Goal: Leave review/rating

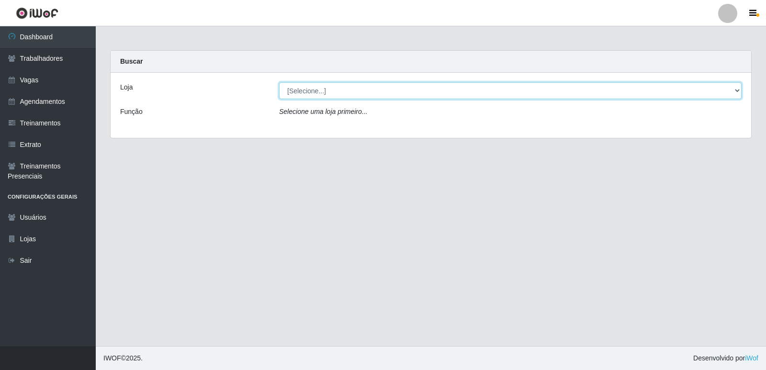
drag, startPoint x: 309, startPoint y: 92, endPoint x: 315, endPoint y: 97, distance: 7.8
click at [309, 92] on select "[Selecione...] Chinatown Sushimi - [GEOGRAPHIC_DATA]" at bounding box center [510, 90] width 462 height 17
select select "357"
click at [279, 82] on select "[Selecione...] Chinatown Sushimi - [GEOGRAPHIC_DATA]" at bounding box center [510, 90] width 462 height 17
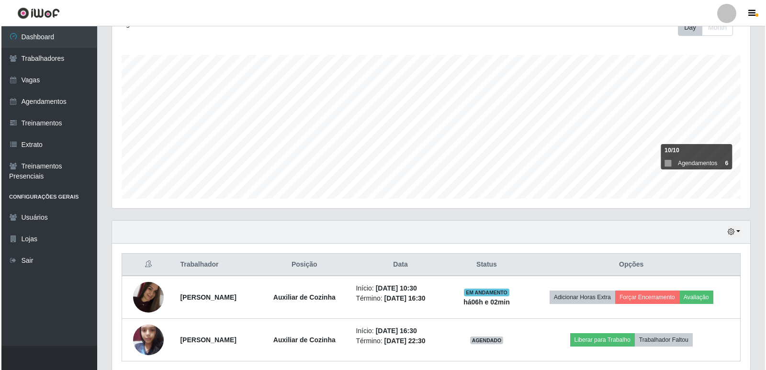
scroll to position [180, 0]
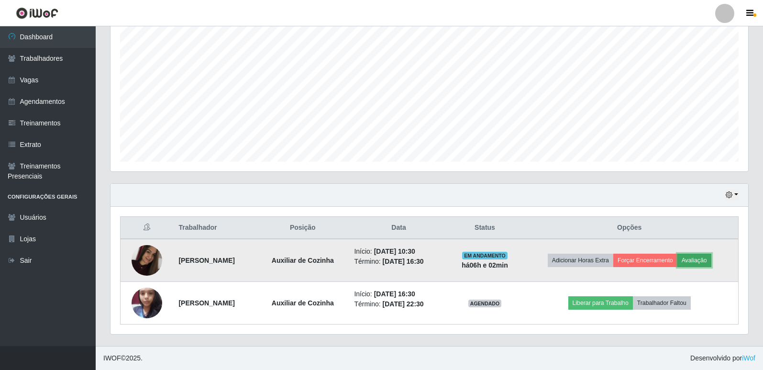
click at [701, 260] on button "Avaliação" at bounding box center [695, 260] width 34 height 13
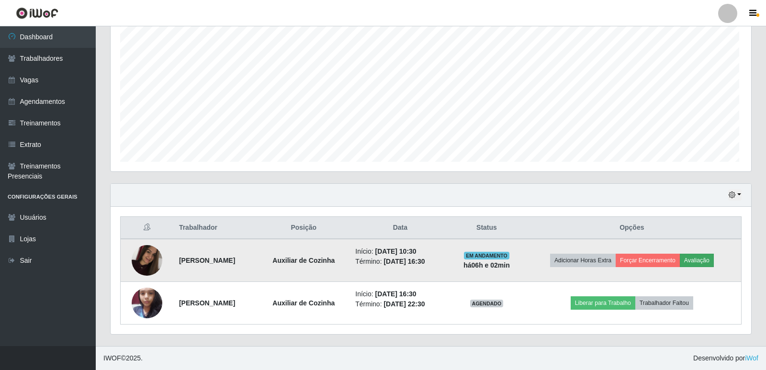
scroll to position [199, 633]
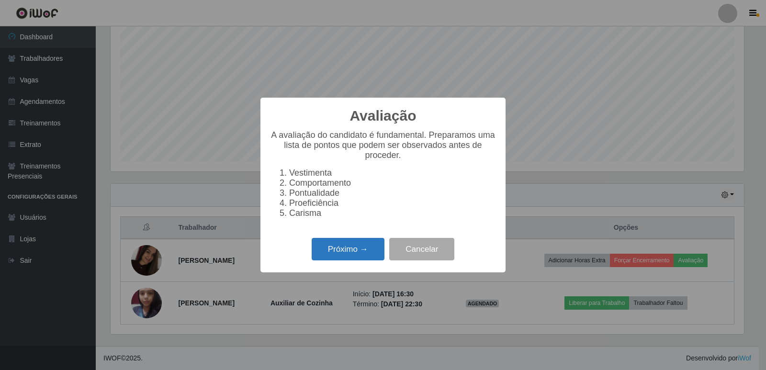
click at [348, 248] on button "Próximo →" at bounding box center [348, 249] width 73 height 22
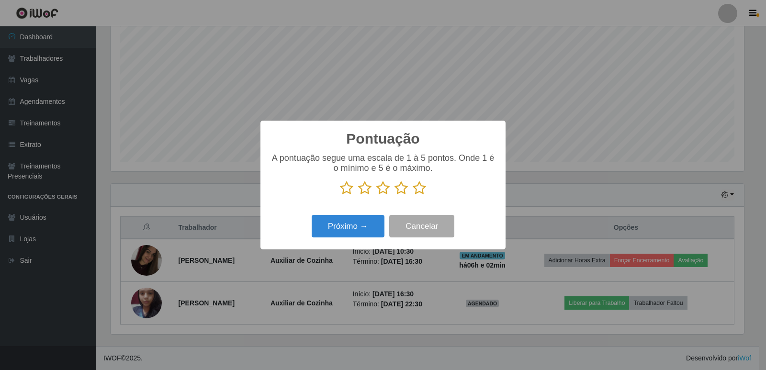
click at [422, 189] on icon at bounding box center [418, 188] width 13 height 14
click at [412, 195] on input "radio" at bounding box center [412, 195] width 0 height 0
click at [354, 230] on button "Próximo →" at bounding box center [348, 226] width 73 height 22
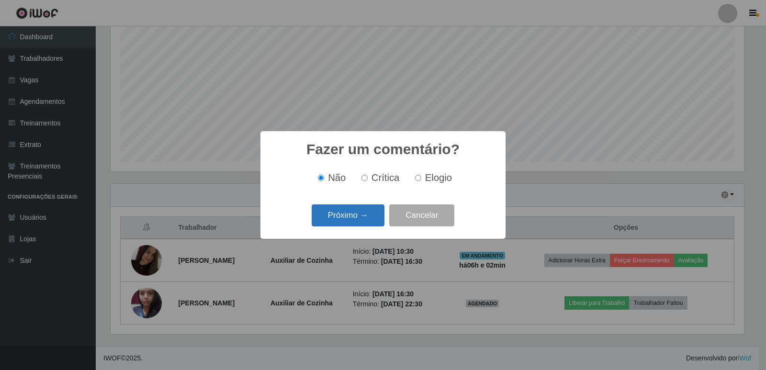
click at [351, 216] on button "Próximo →" at bounding box center [348, 215] width 73 height 22
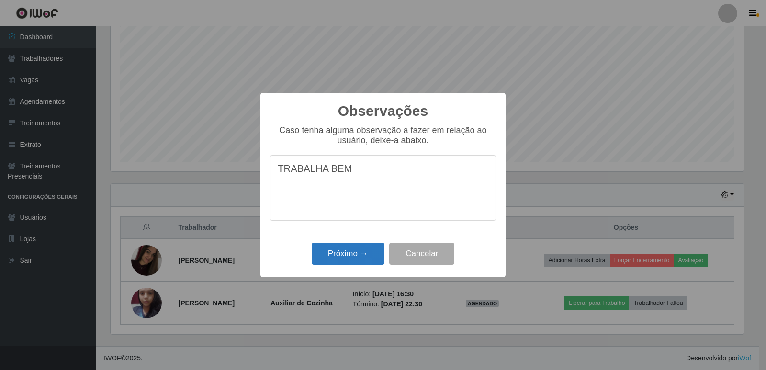
type textarea "TRABALHA BEM"
click at [349, 264] on button "Próximo →" at bounding box center [348, 254] width 73 height 22
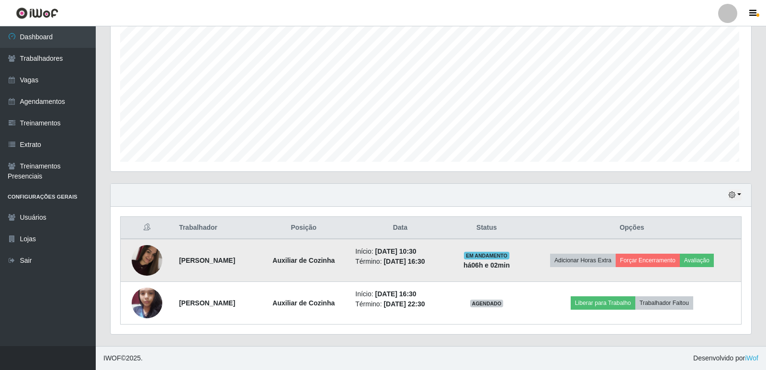
scroll to position [199, 638]
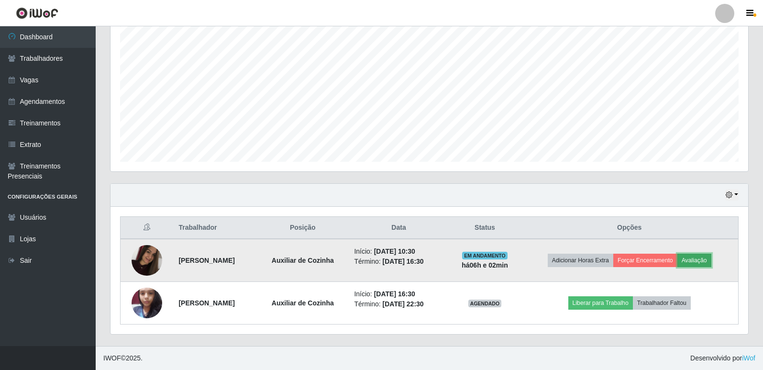
click at [701, 259] on button "Avaliação" at bounding box center [695, 260] width 34 height 13
click at [648, 265] on button "Forçar Encerramento" at bounding box center [645, 260] width 64 height 13
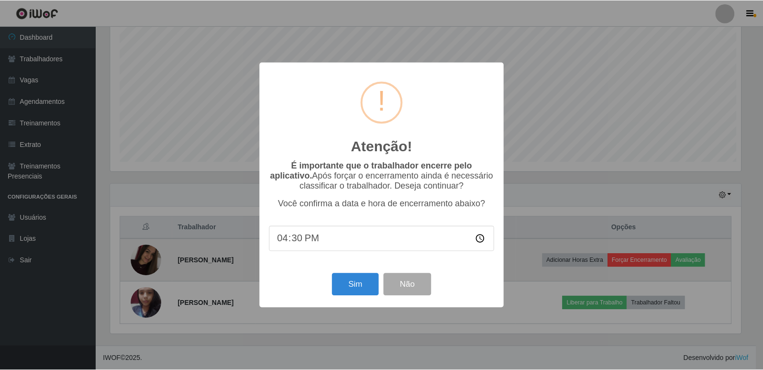
scroll to position [199, 633]
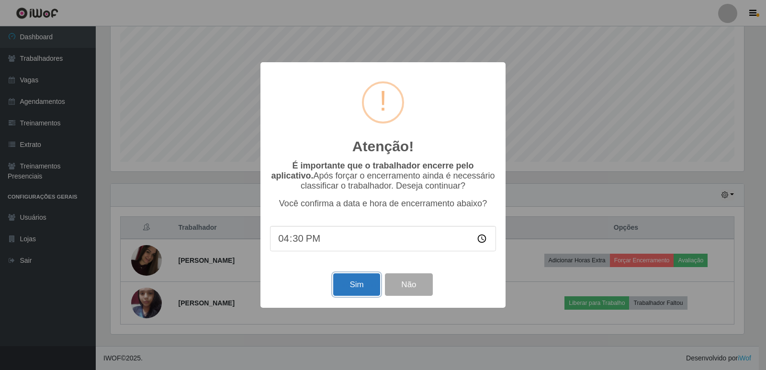
click at [345, 286] on button "Sim" at bounding box center [356, 284] width 46 height 22
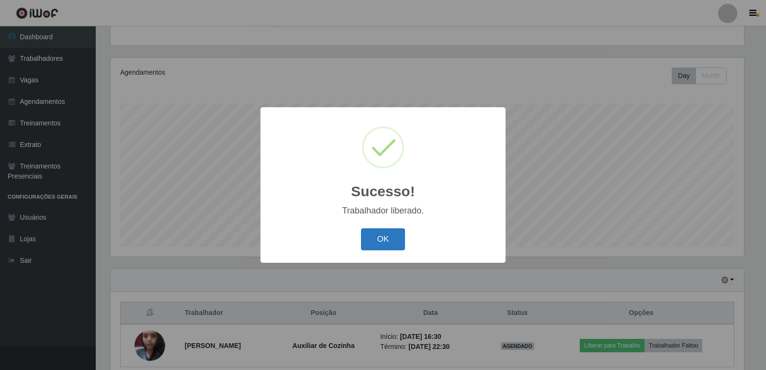
click at [384, 242] on button "OK" at bounding box center [383, 239] width 45 height 22
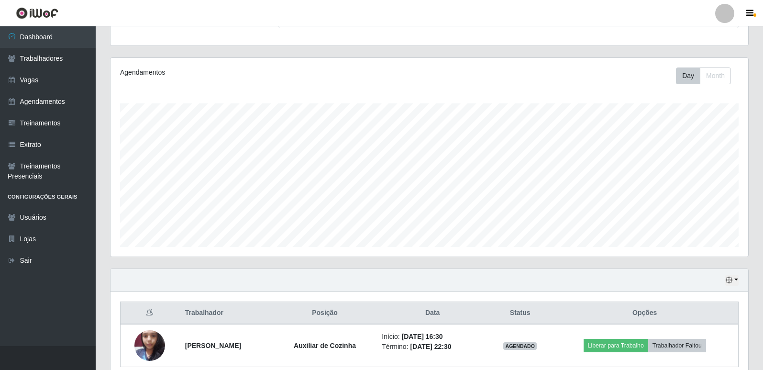
scroll to position [138, 0]
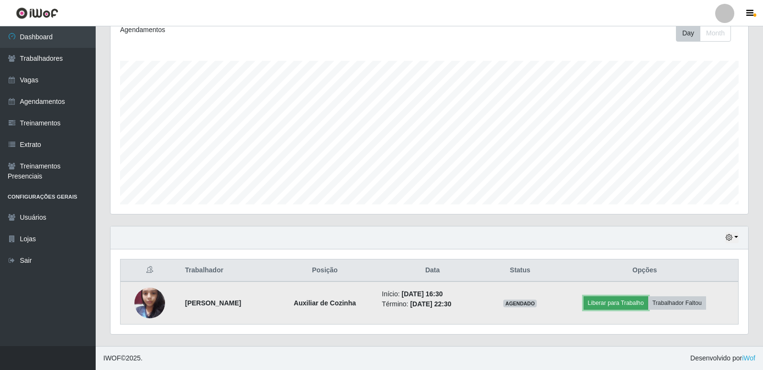
click at [624, 304] on button "Liberar para Trabalho" at bounding box center [616, 302] width 65 height 13
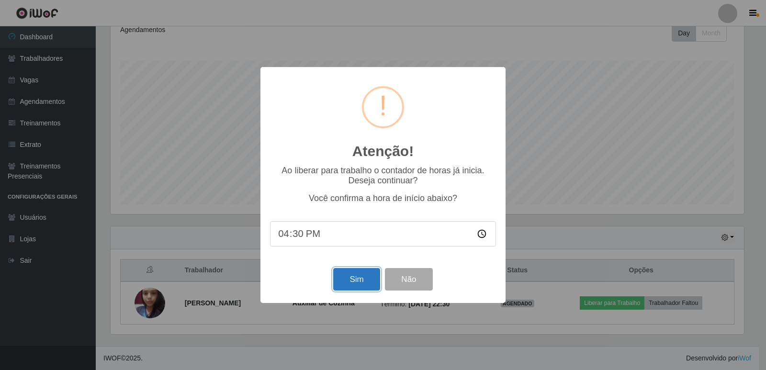
click at [350, 273] on button "Sim" at bounding box center [356, 279] width 46 height 22
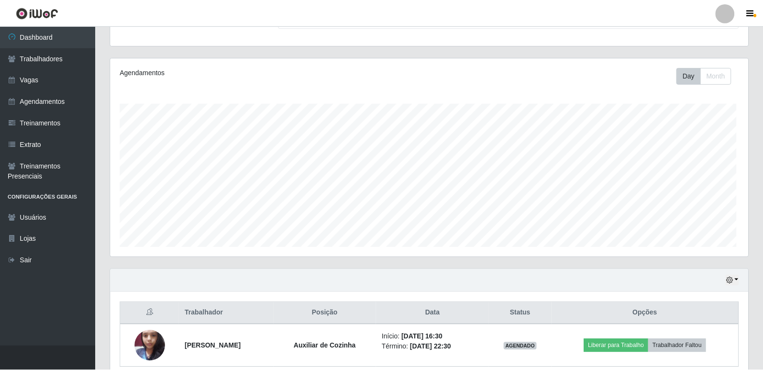
scroll to position [0, 0]
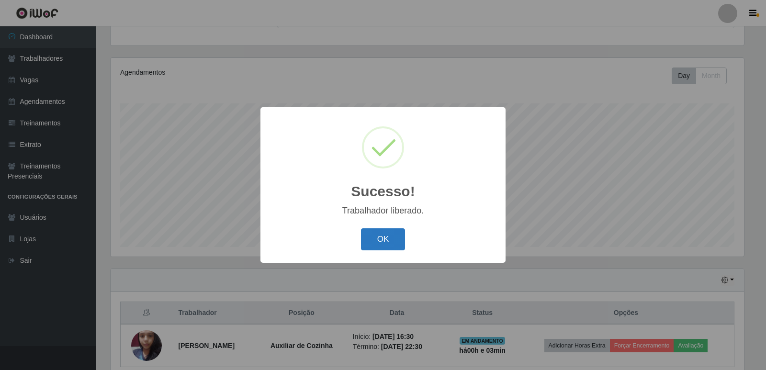
click at [376, 244] on button "OK" at bounding box center [383, 239] width 45 height 22
